Goal: Share content

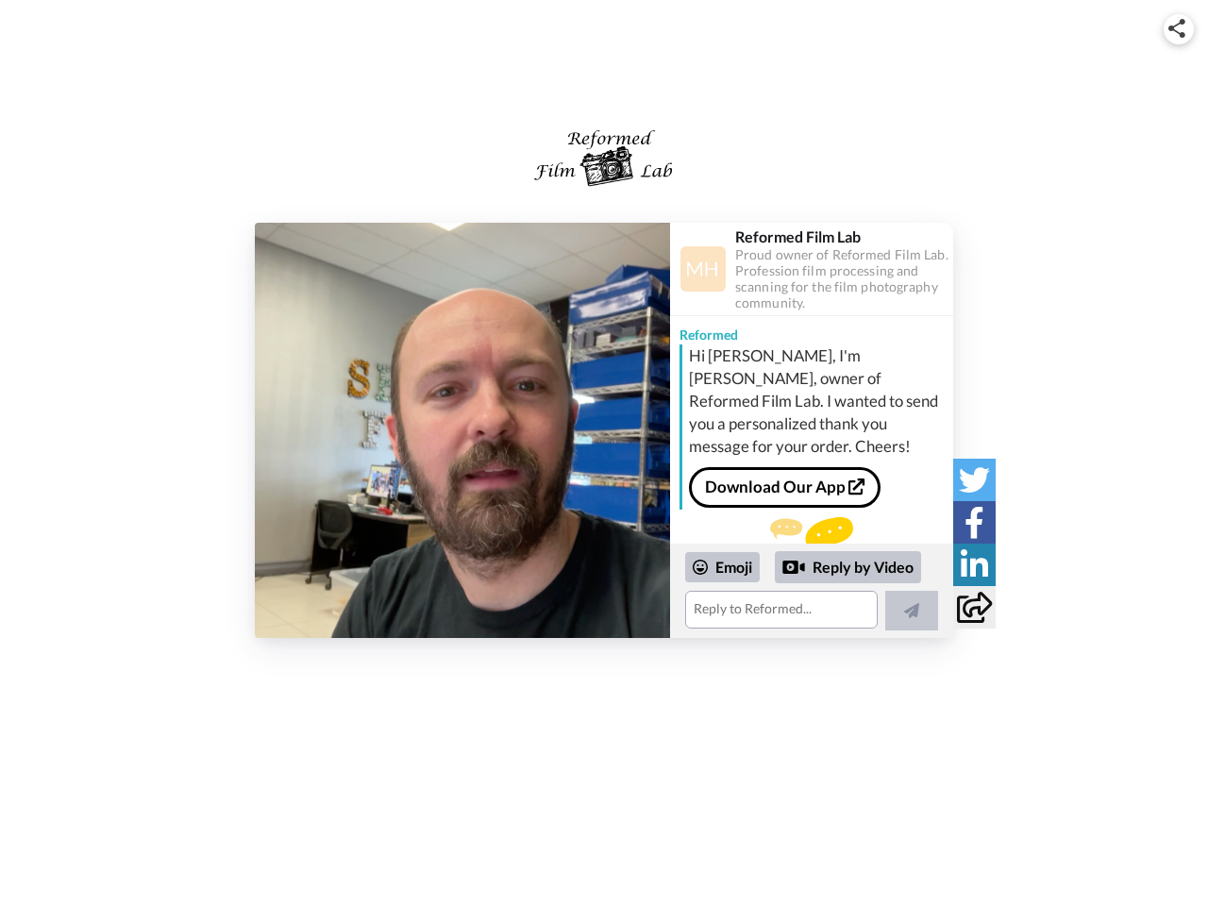
click at [1179, 28] on img at bounding box center [1176, 28] width 17 height 19
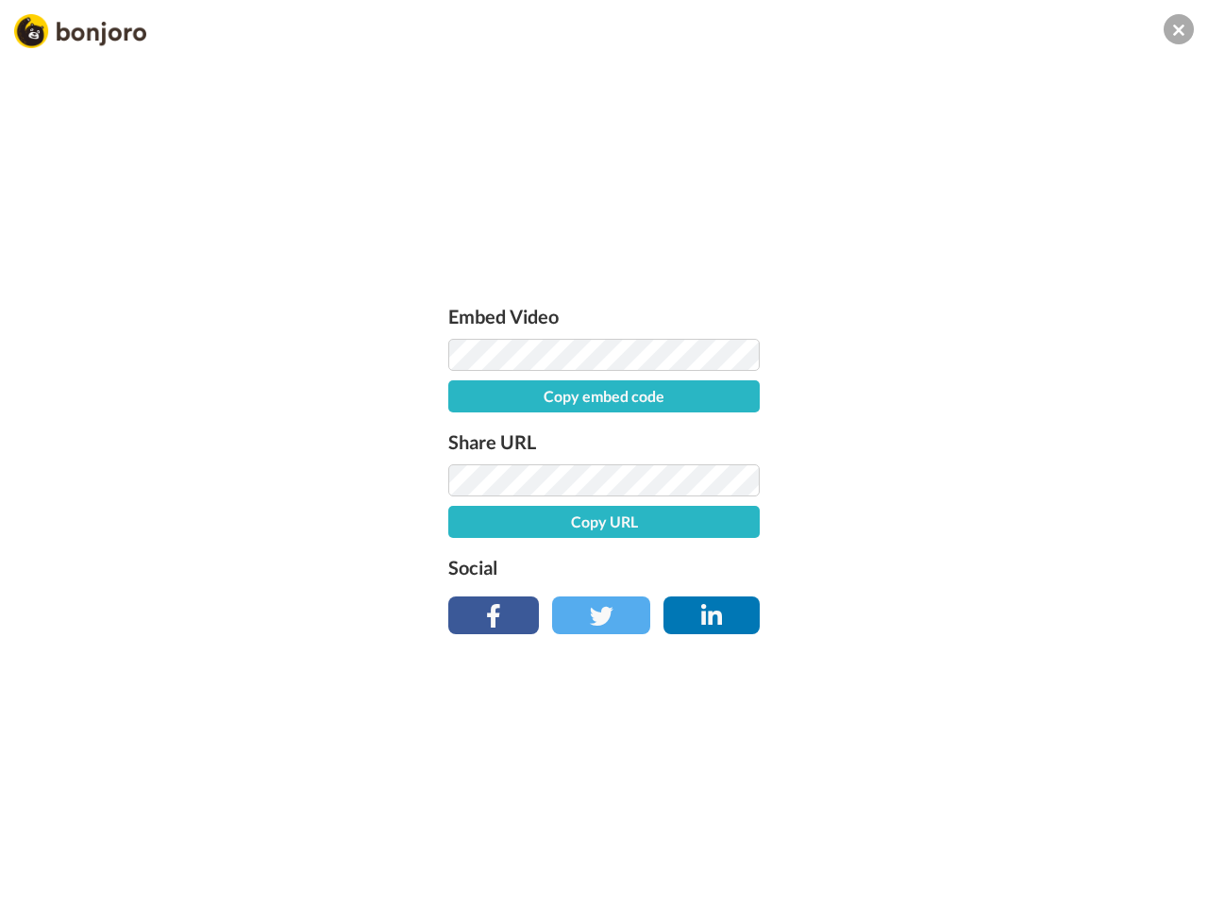
click at [462, 430] on label "Share URL" at bounding box center [603, 442] width 311 height 30
click at [812, 591] on div "Embed Video Copy embed code Share URL Copy URL Social" at bounding box center [604, 555] width 1208 height 906
click at [723, 567] on label "Social" at bounding box center [603, 567] width 311 height 30
click at [848, 567] on div "Embed Video Copy embed code Share URL Copy URL Social" at bounding box center [604, 555] width 1208 height 906
click at [912, 611] on div "Embed Video Copy embed code Share URL Copy URL Social" at bounding box center [604, 555] width 1208 height 906
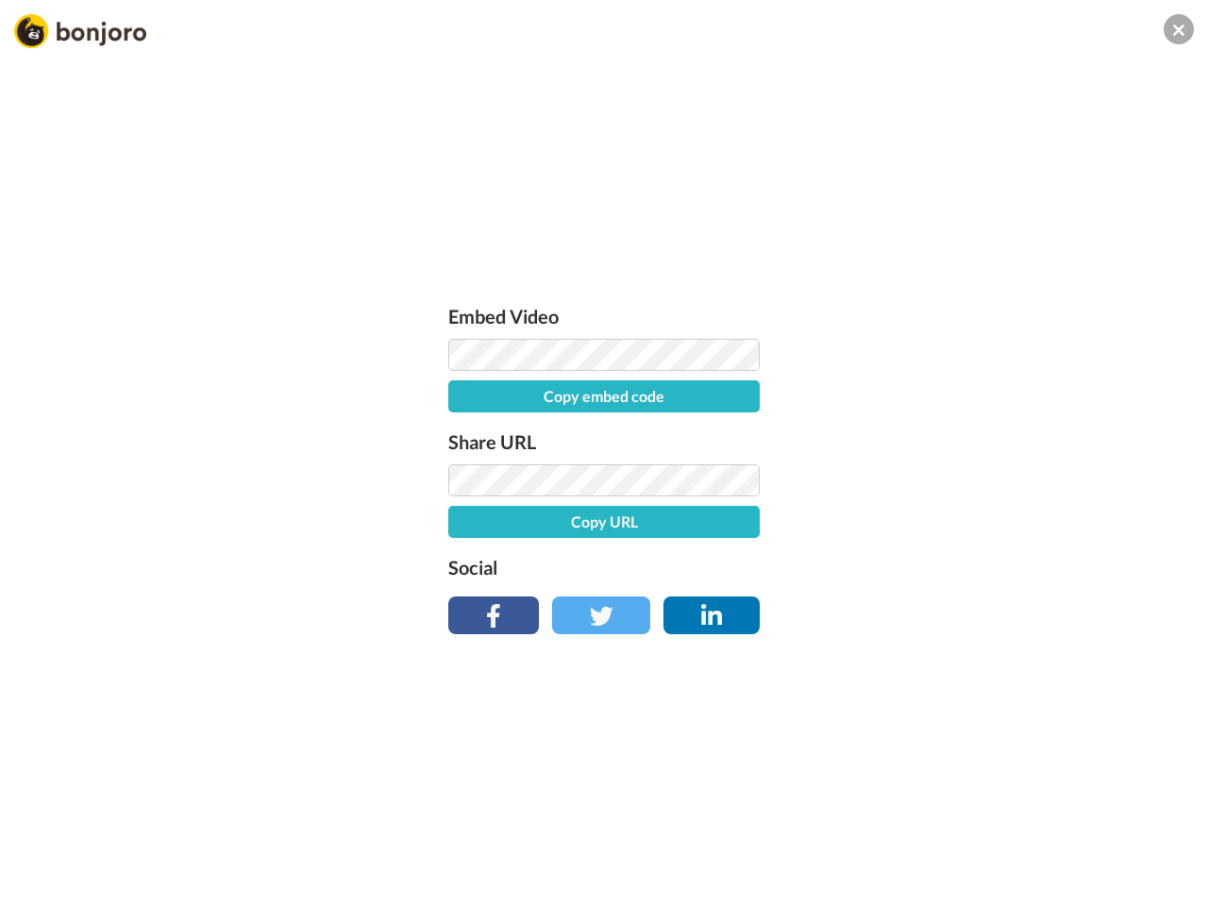
click at [974, 479] on div "Embed Video Copy embed code Share URL Copy URL Social" at bounding box center [604, 555] width 1208 height 906
click at [974, 522] on div "Embed Video Copy embed code Share URL Copy URL Social" at bounding box center [604, 555] width 1208 height 906
click at [974, 564] on div "Embed Video Copy embed code Share URL Copy URL Social" at bounding box center [604, 555] width 1208 height 906
click at [974, 607] on div "Embed Video Copy embed code Share URL Copy URL Social" at bounding box center [604, 555] width 1208 height 906
